Goal: Task Accomplishment & Management: Use online tool/utility

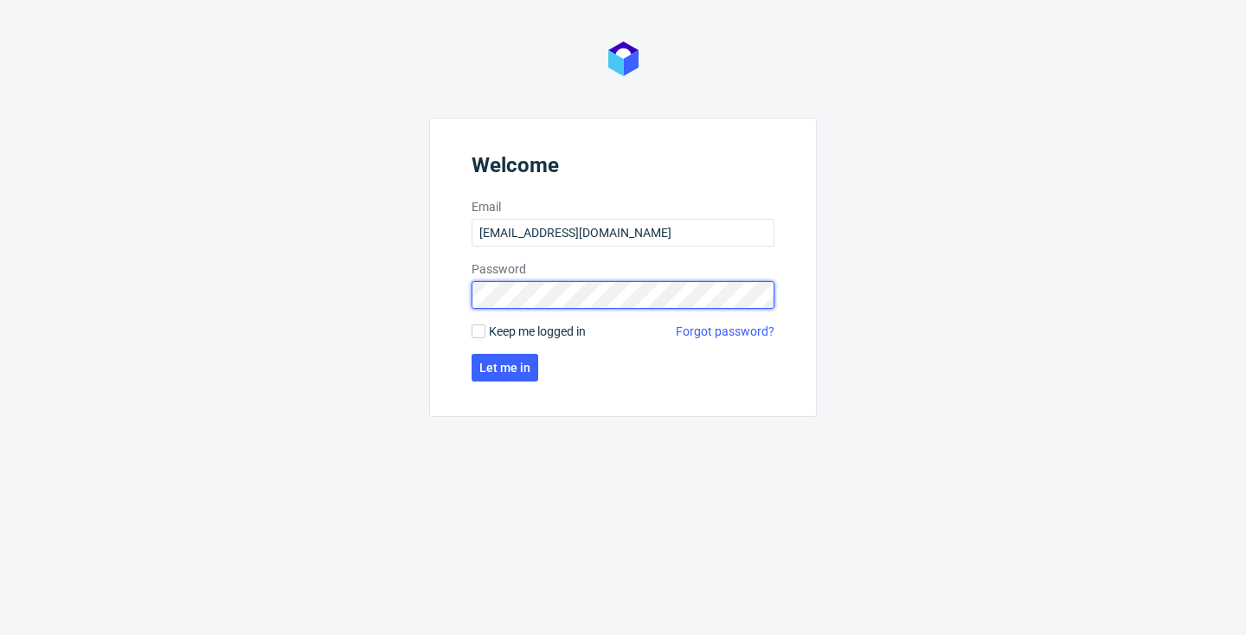
click at [504, 368] on button "Let me in" at bounding box center [505, 368] width 67 height 28
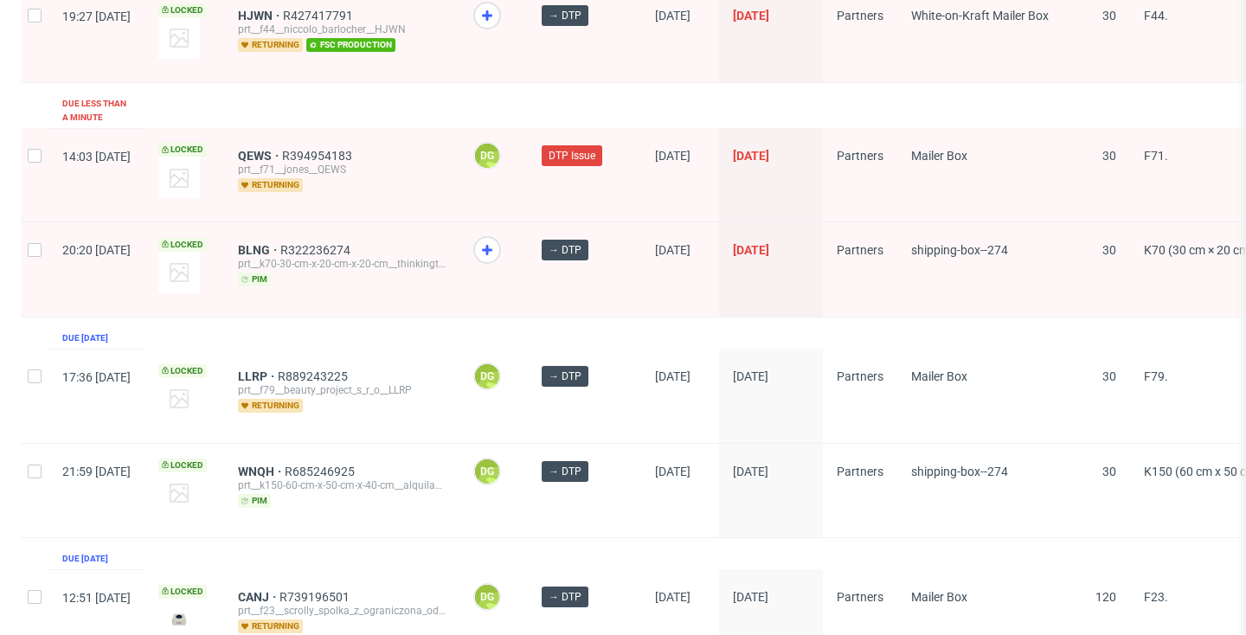
scroll to position [0, 1]
click at [277, 370] on span "LLRP" at bounding box center [257, 377] width 40 height 14
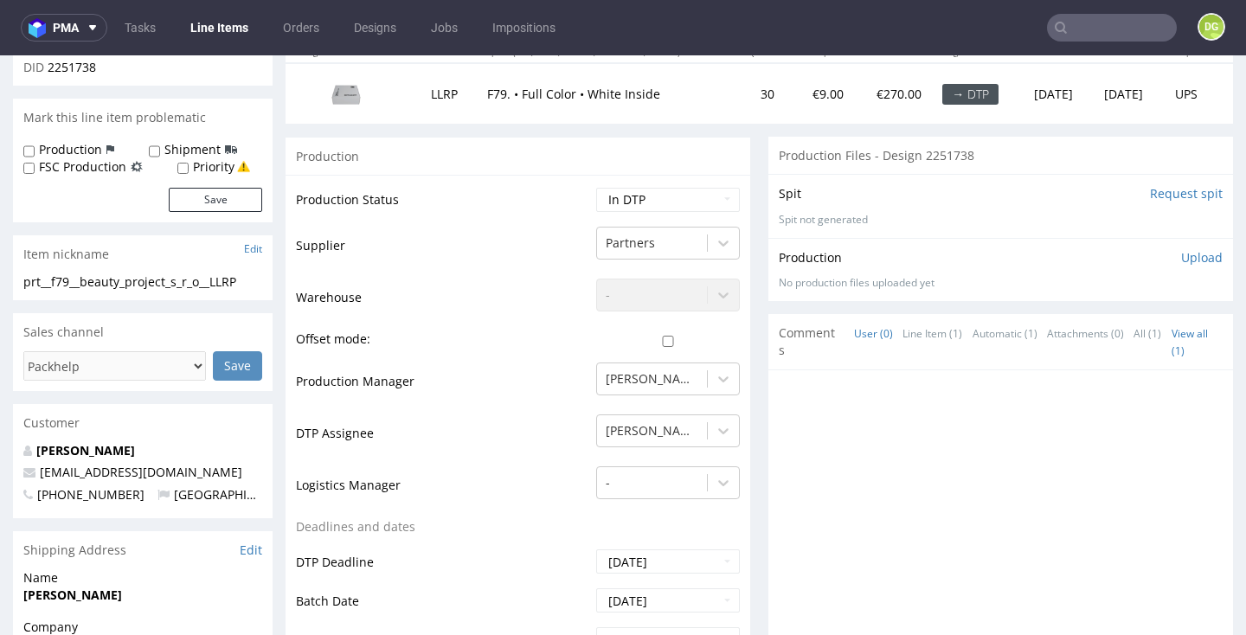
scroll to position [226, 0]
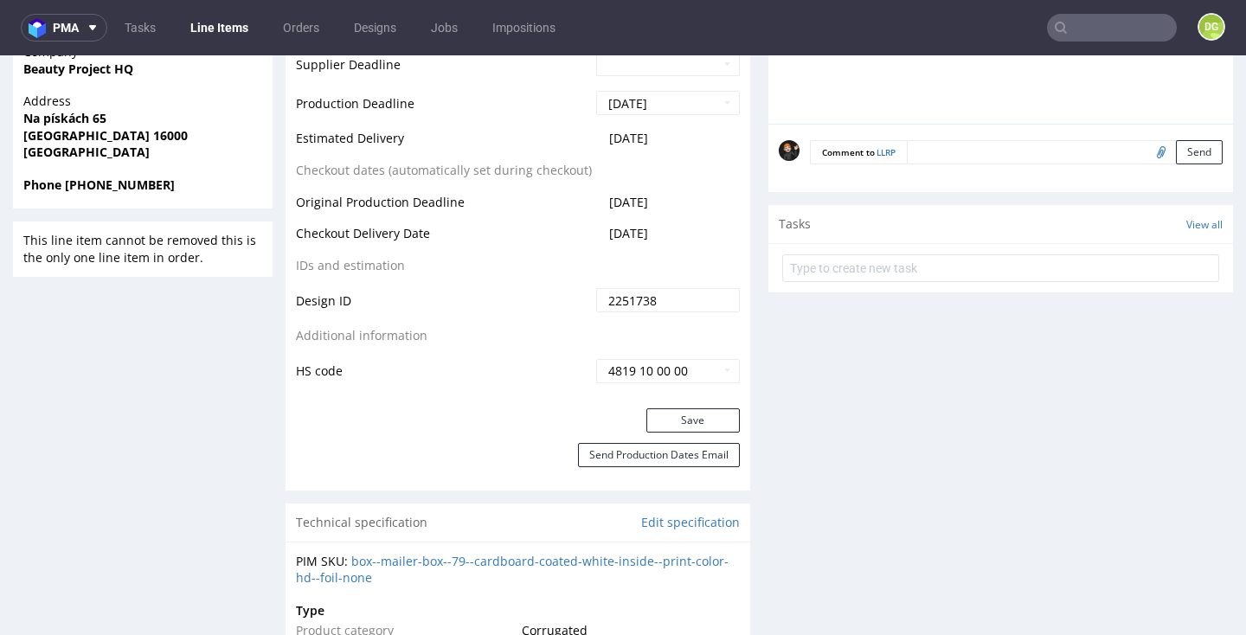
drag, startPoint x: 655, startPoint y: 451, endPoint x: 624, endPoint y: 453, distance: 31.2
click at [655, 433] on button "Save" at bounding box center [693, 421] width 93 height 24
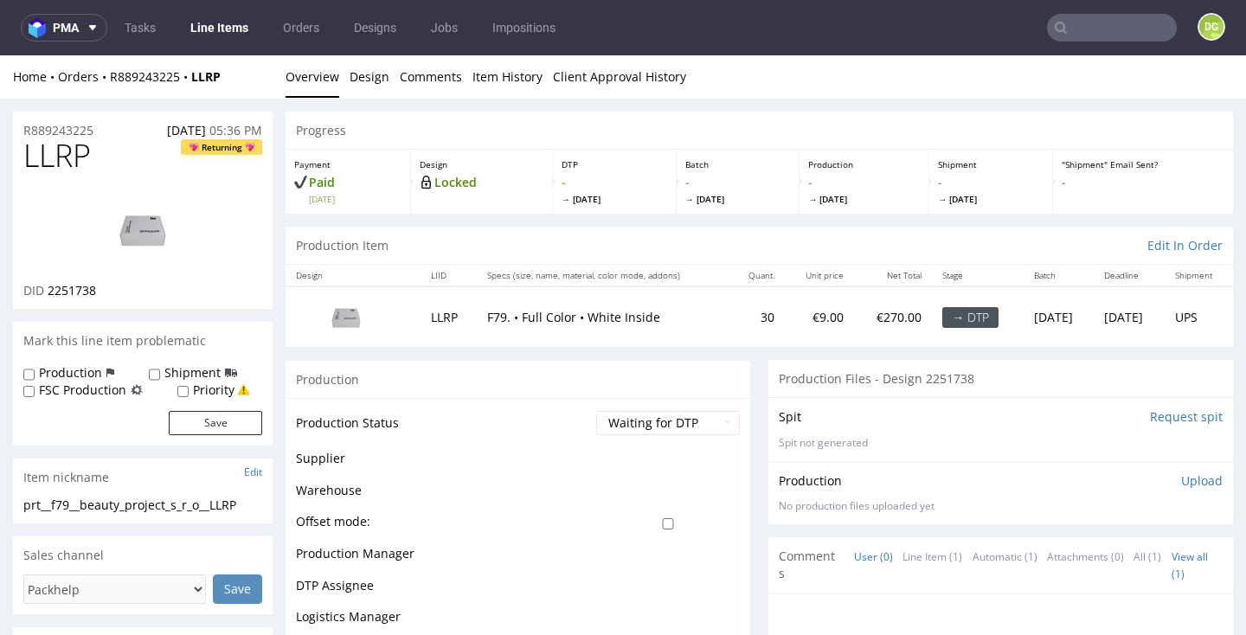
scroll to position [0, 0]
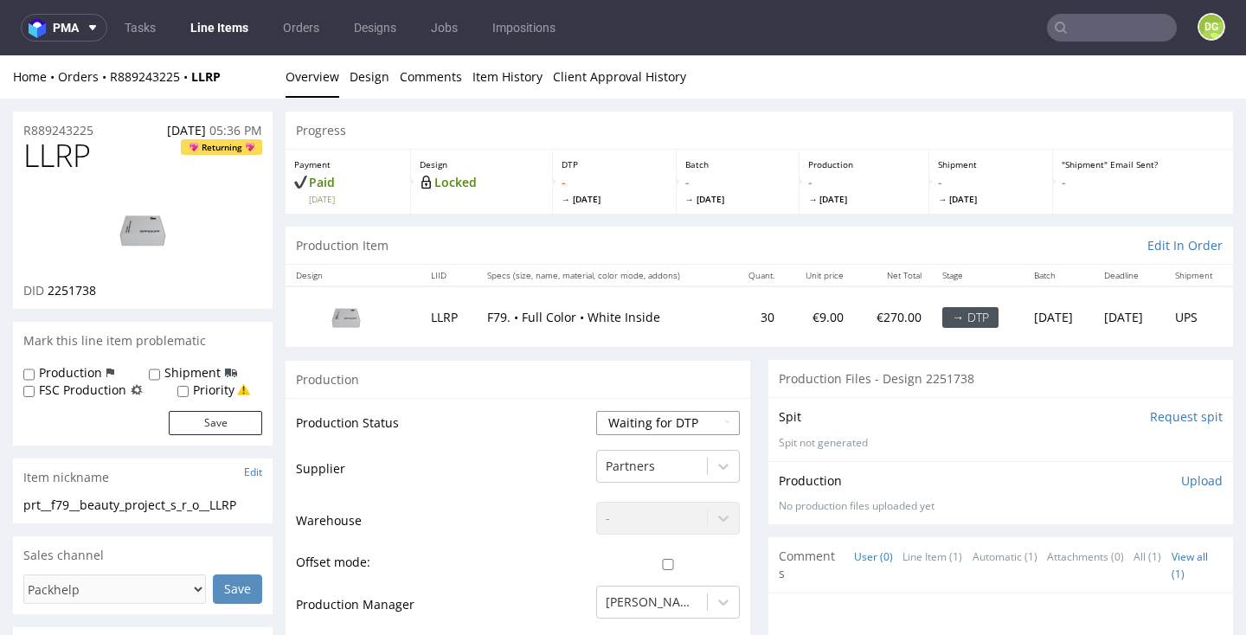
select select "dtp_in_process"
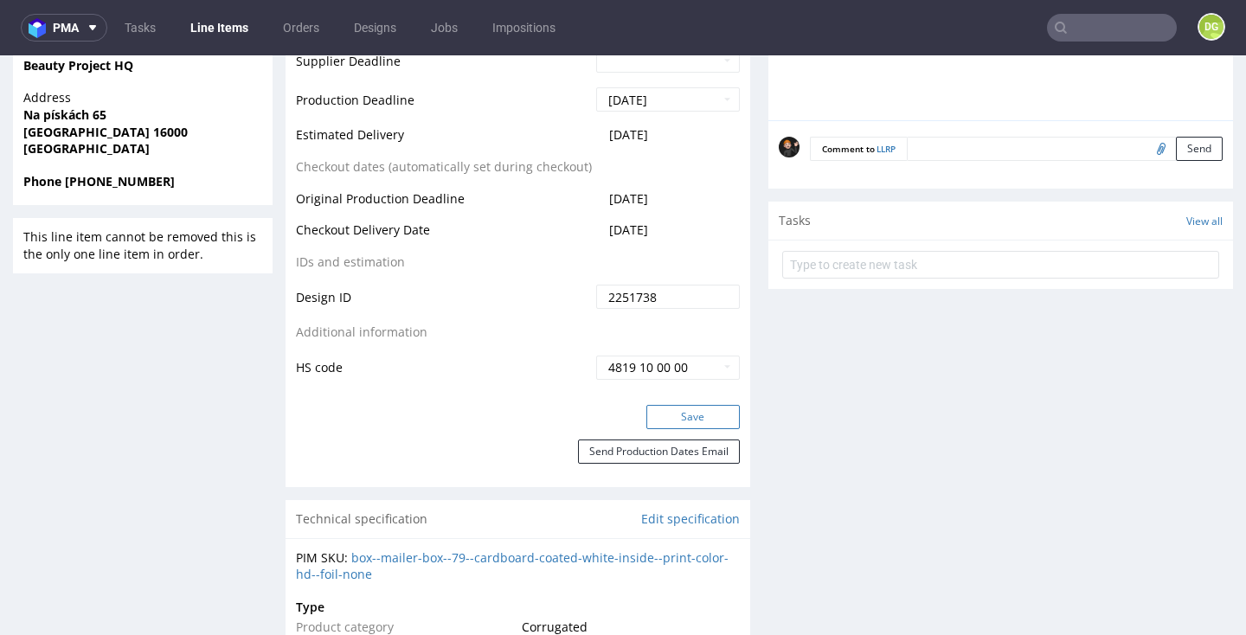
scroll to position [808, 0]
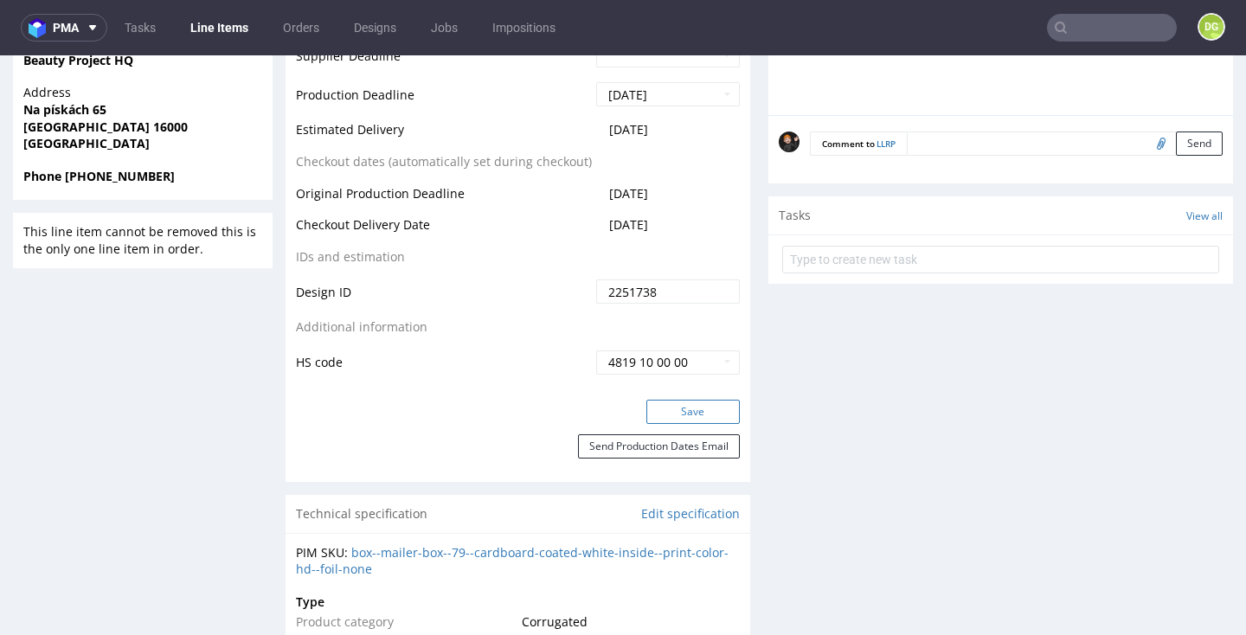
click at [668, 406] on button "Save" at bounding box center [693, 412] width 93 height 24
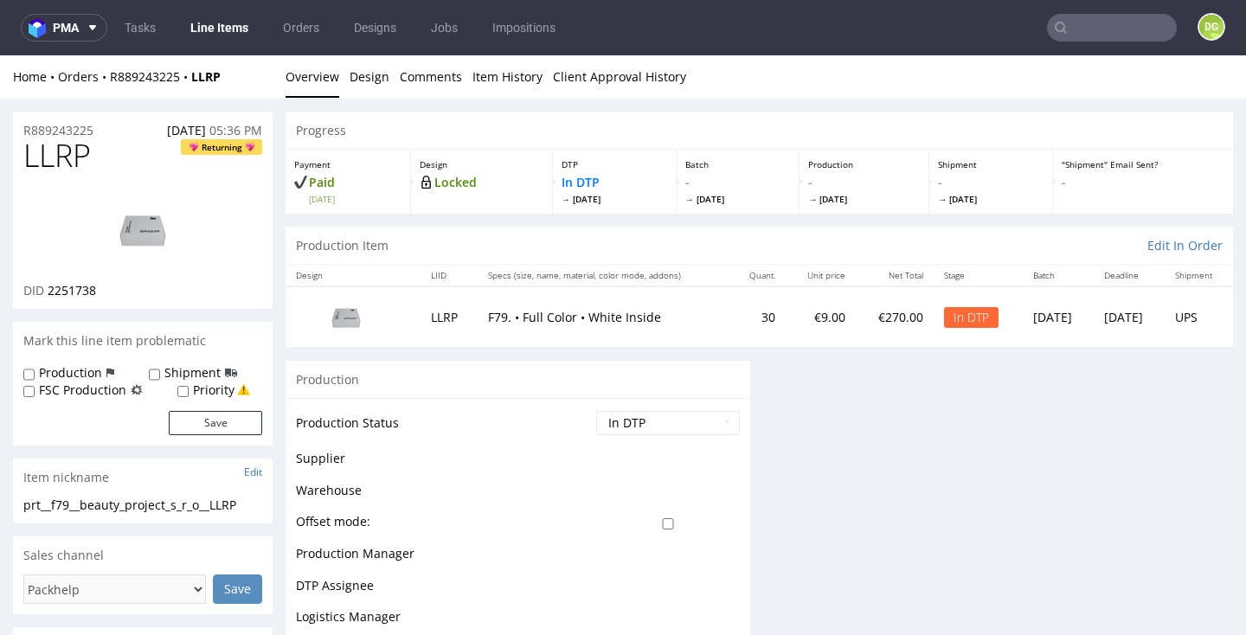
scroll to position [0, 0]
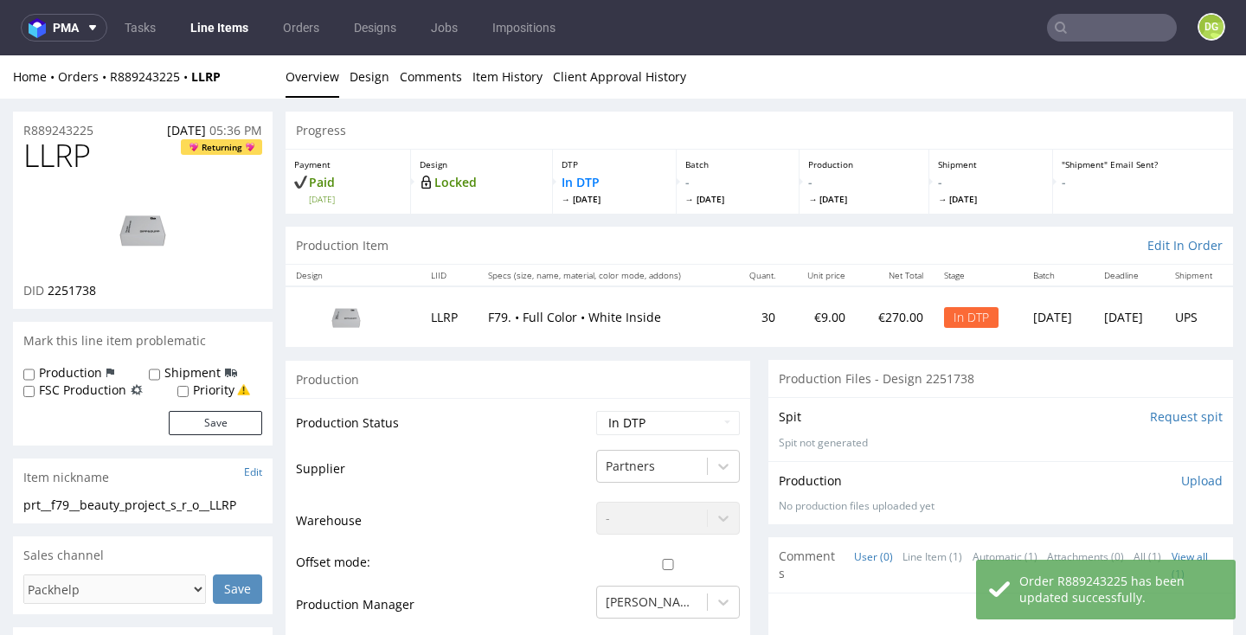
click at [180, 230] on img at bounding box center [143, 229] width 138 height 78
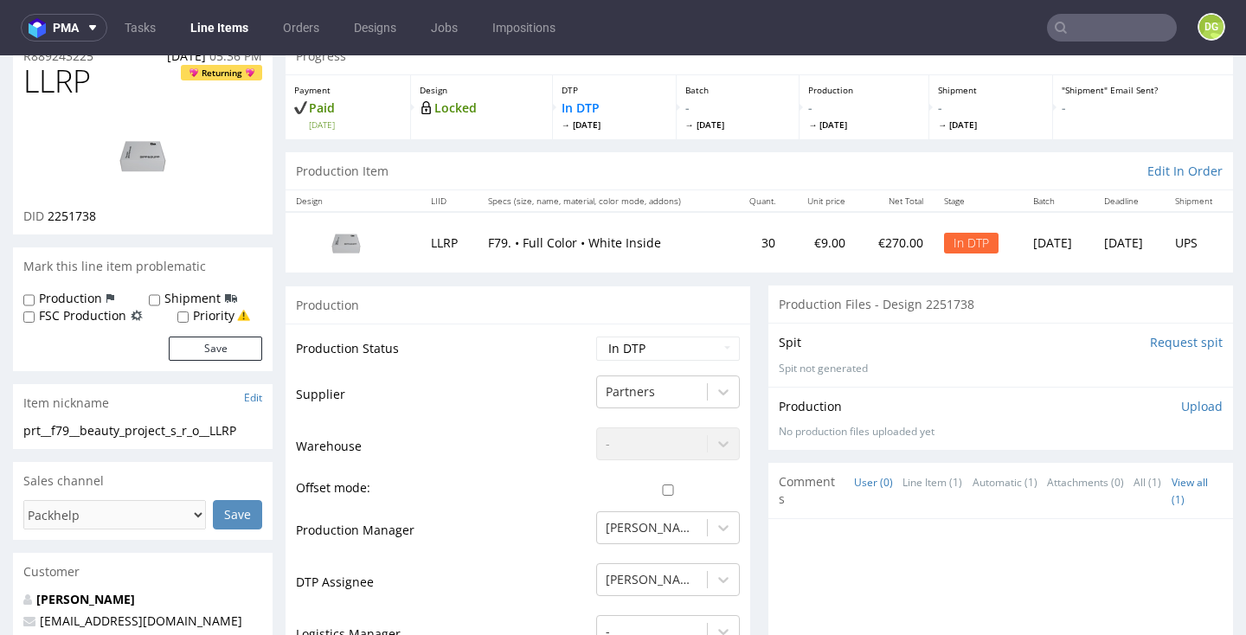
scroll to position [74, 0]
click at [1195, 407] on p "Upload" at bounding box center [1203, 407] width 42 height 17
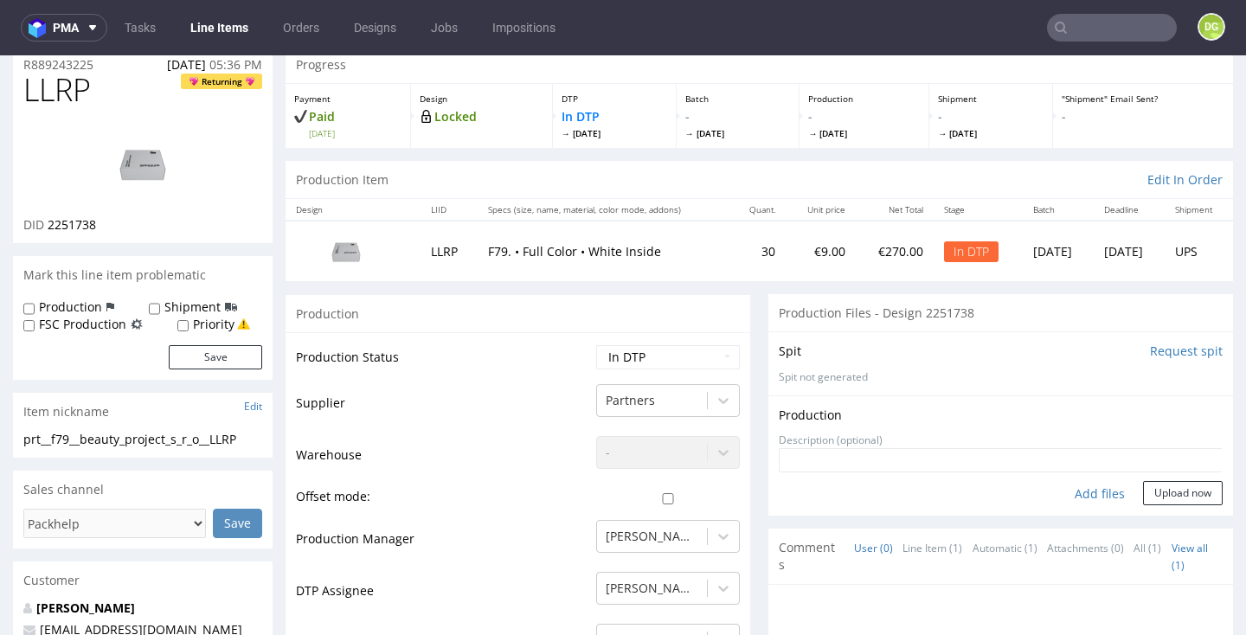
scroll to position [54, 0]
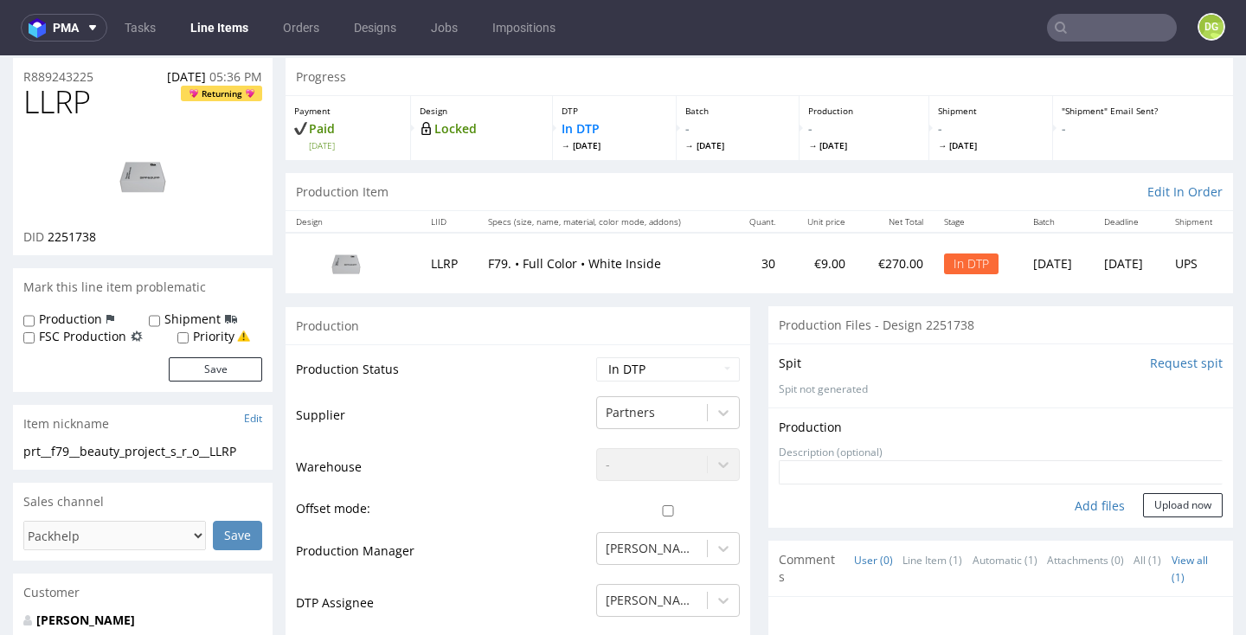
click at [1105, 505] on div "Add files" at bounding box center [1100, 506] width 87 height 26
type input "C:\fakepath\prt__f79__beauty_project_s_r_o__LLRP__d2251738__oR889243225__v7__ou…"
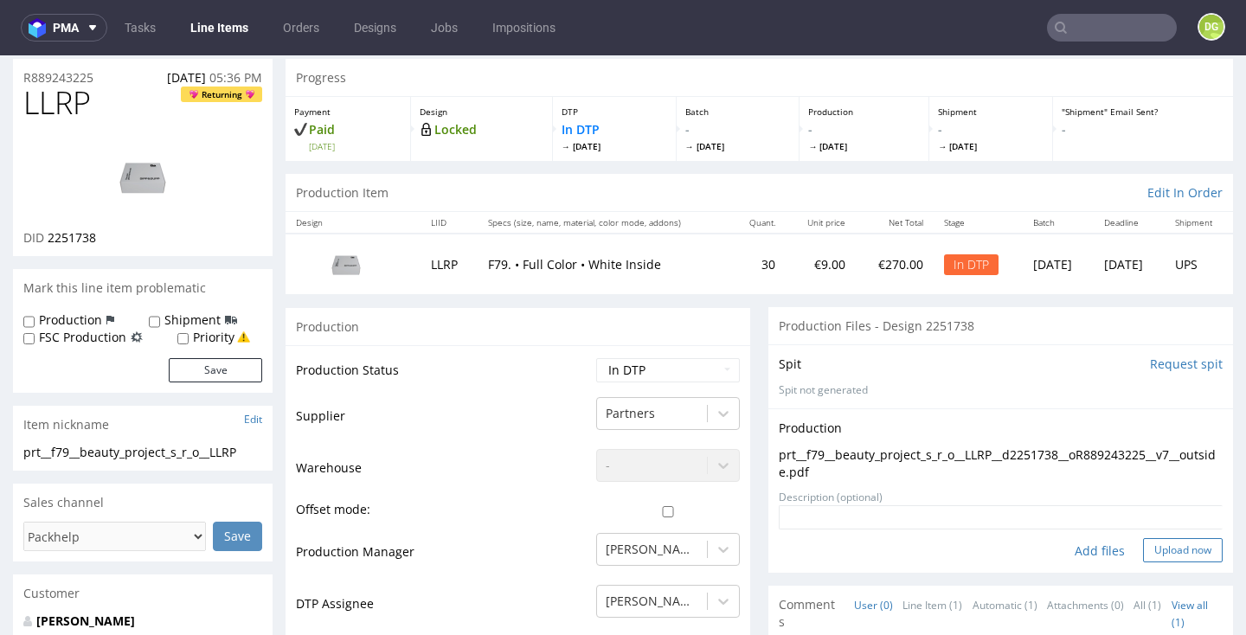
click at [1199, 546] on button "Upload now" at bounding box center [1183, 550] width 80 height 24
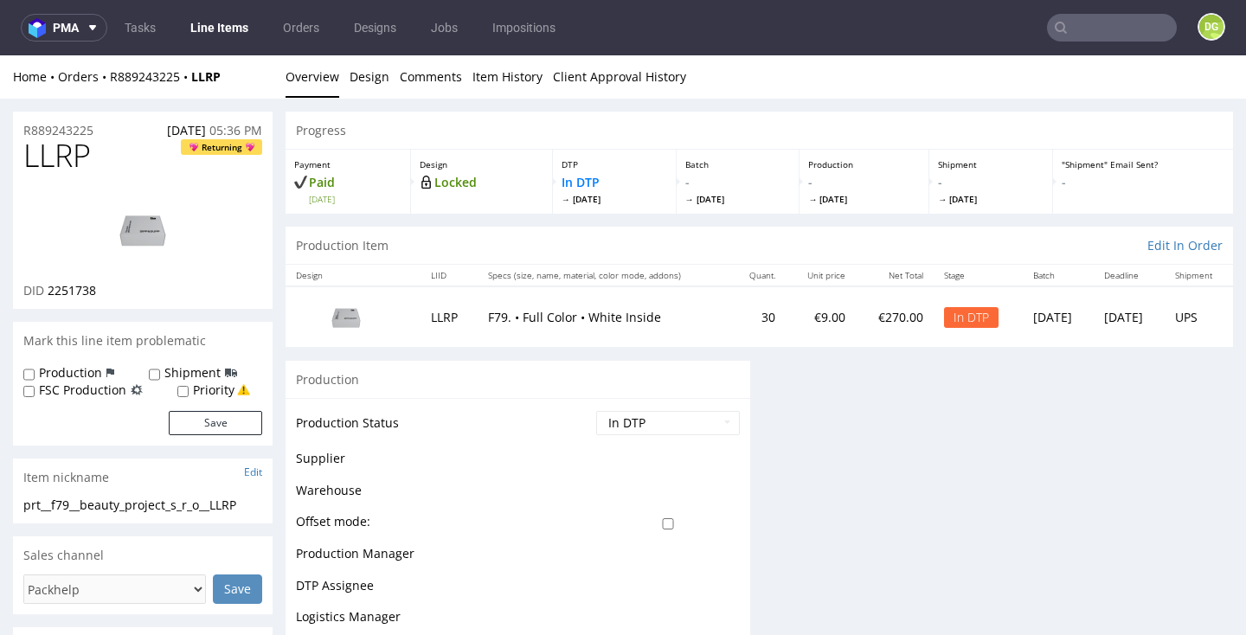
scroll to position [0, 0]
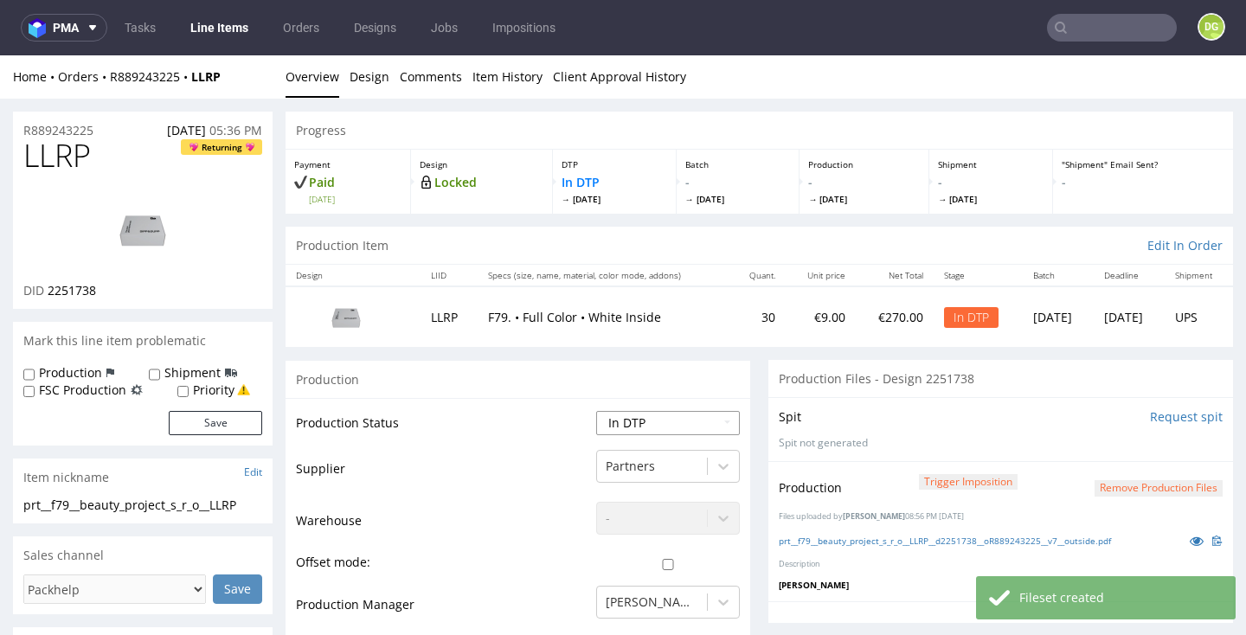
select select "dtp_production_ready"
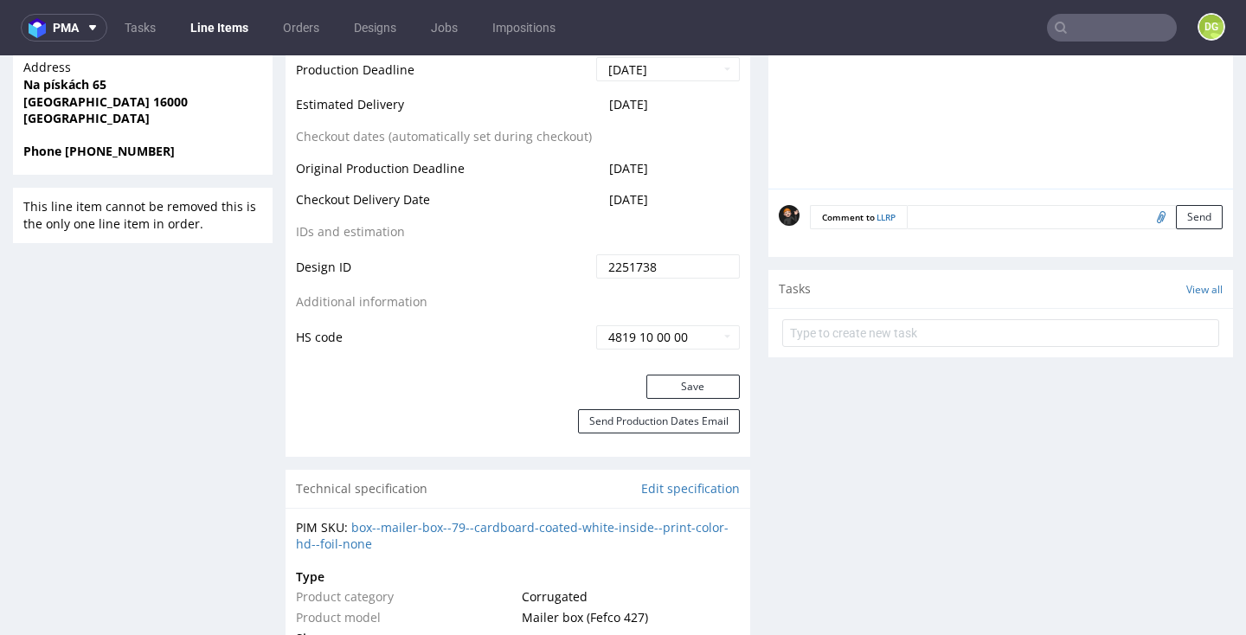
scroll to position [853, 0]
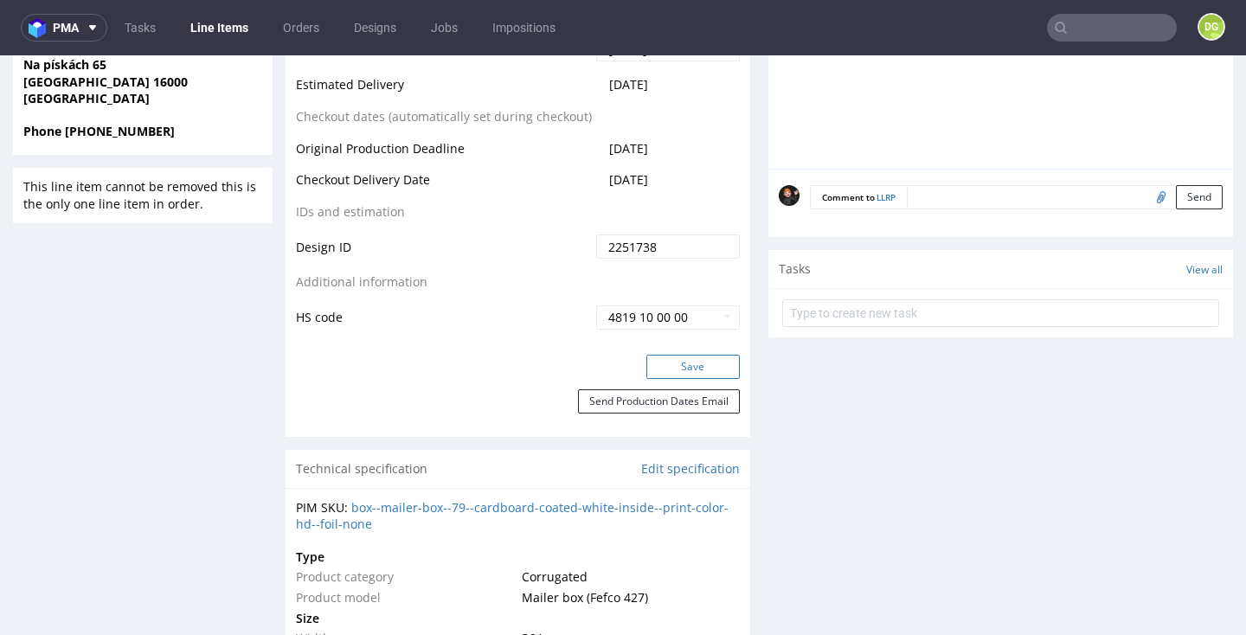
click at [676, 362] on button "Save" at bounding box center [693, 367] width 93 height 24
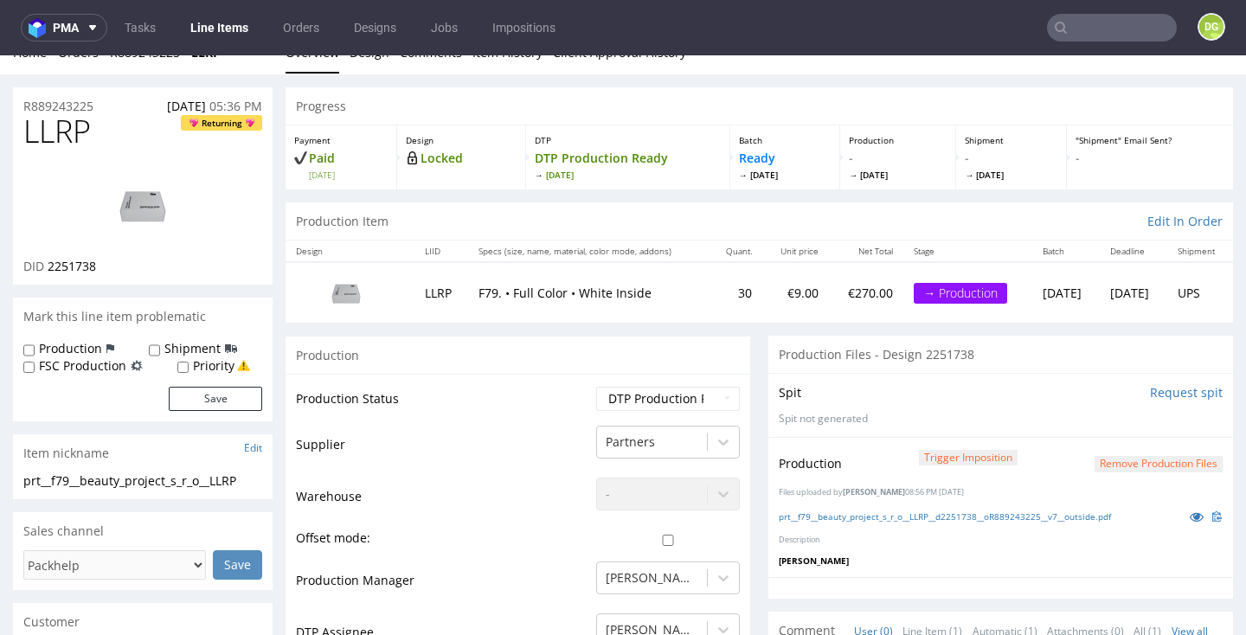
scroll to position [28, 0]
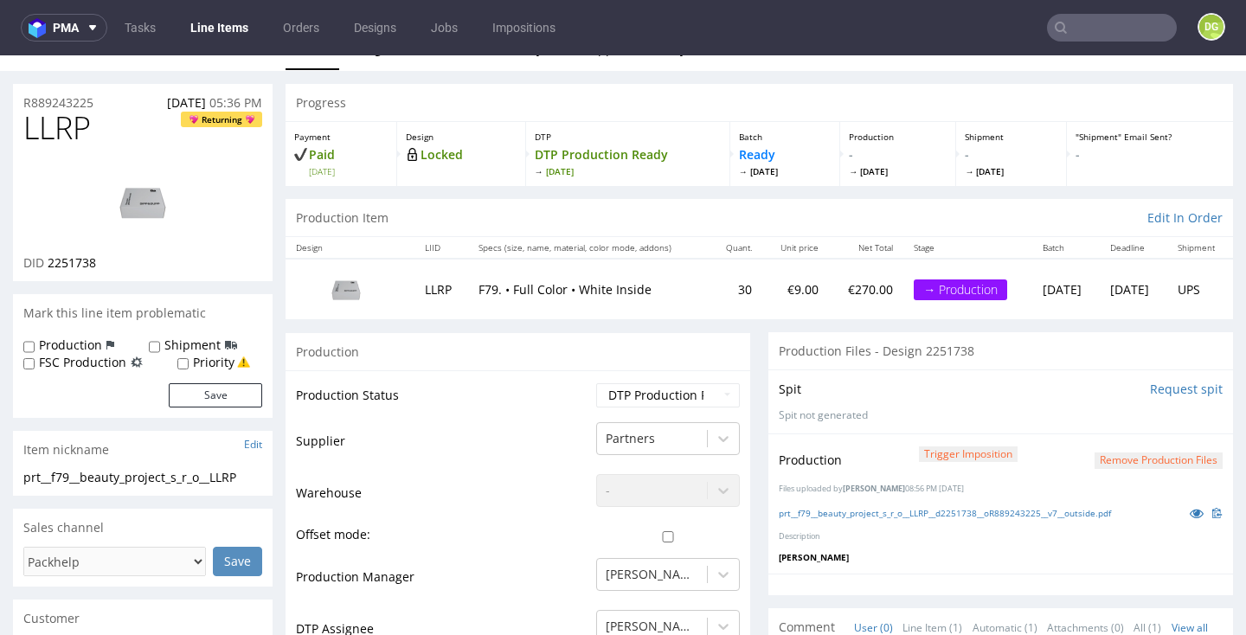
click at [206, 32] on link "Line Items" at bounding box center [219, 28] width 79 height 28
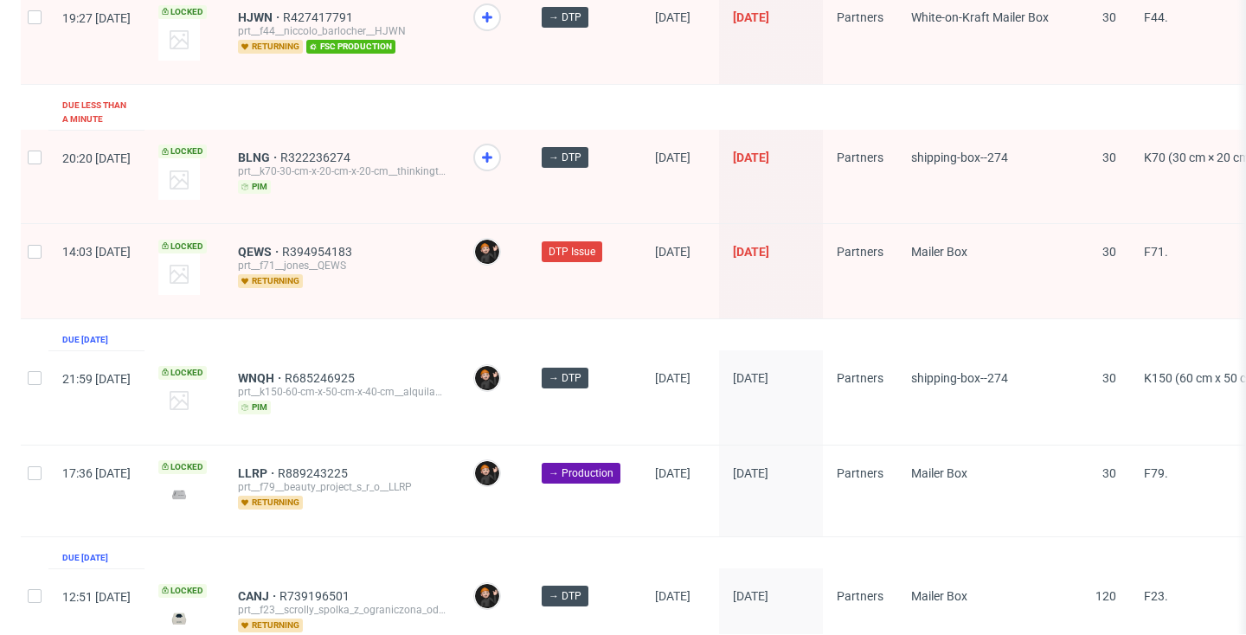
scroll to position [2950, 0]
